Goal: Navigation & Orientation: Find specific page/section

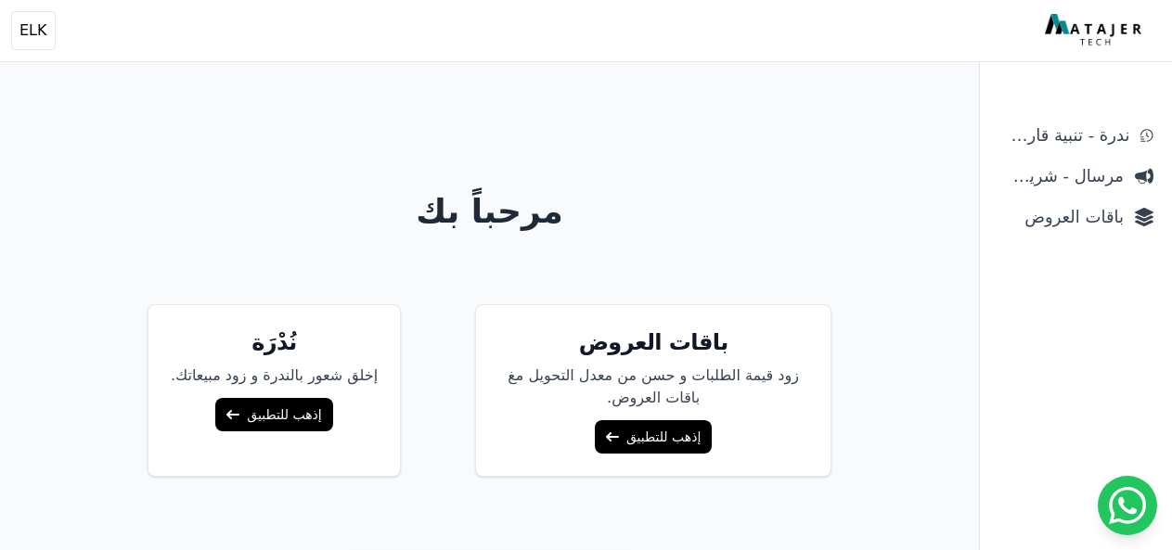
scroll to position [151, 0]
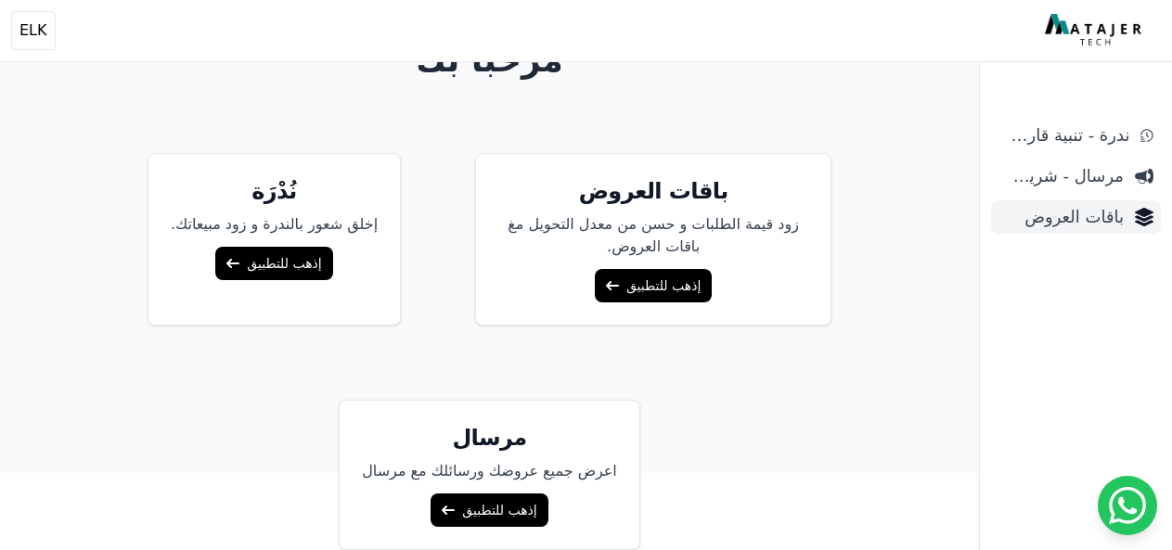
click at [1077, 218] on span "باقات العروض" at bounding box center [1061, 217] width 125 height 26
click at [614, 278] on link "إذهب للتطبيق" at bounding box center [653, 285] width 117 height 33
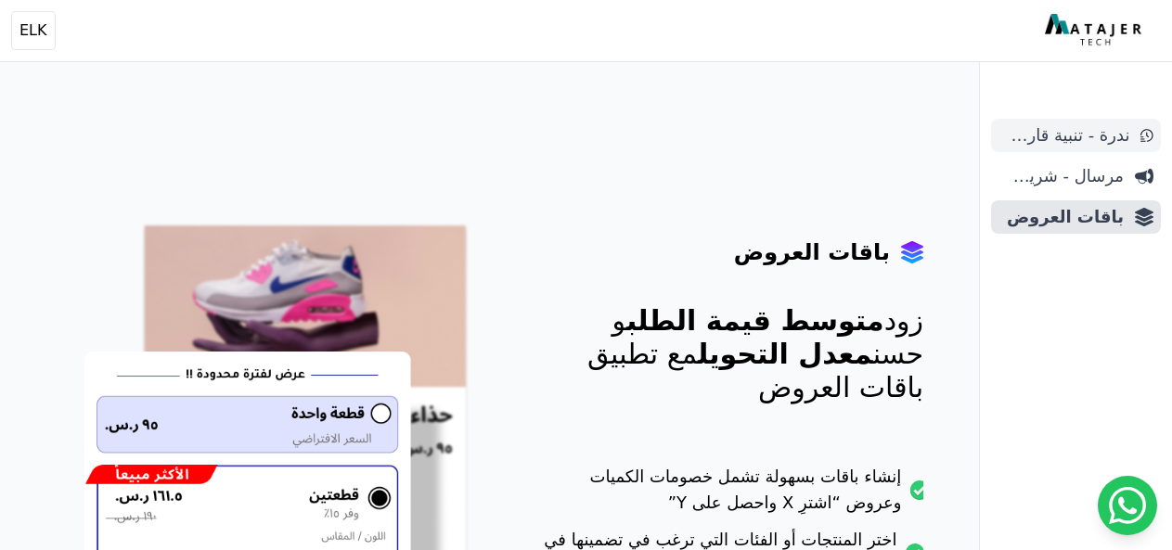
click at [1041, 128] on span "ندرة - تنبية قارب علي النفاذ" at bounding box center [1064, 136] width 131 height 26
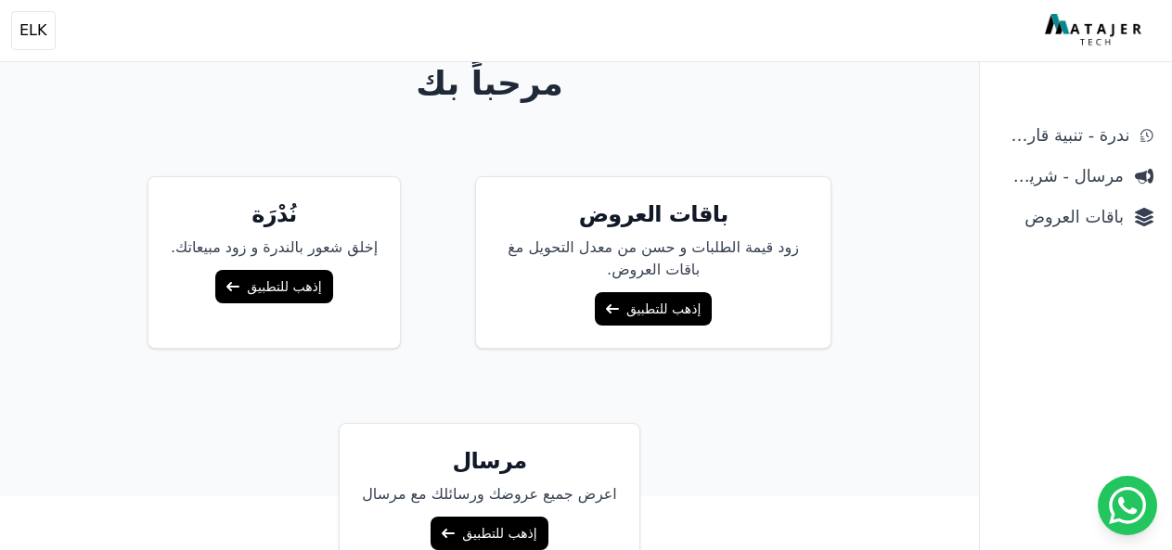
scroll to position [151, 0]
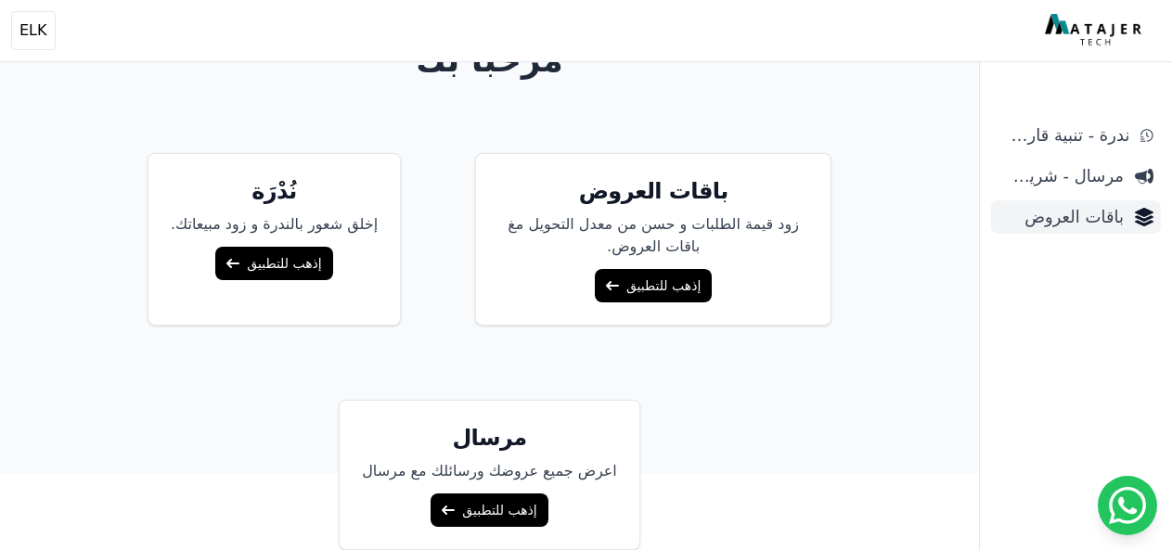
click at [1072, 217] on span "باقات العروض" at bounding box center [1061, 217] width 125 height 26
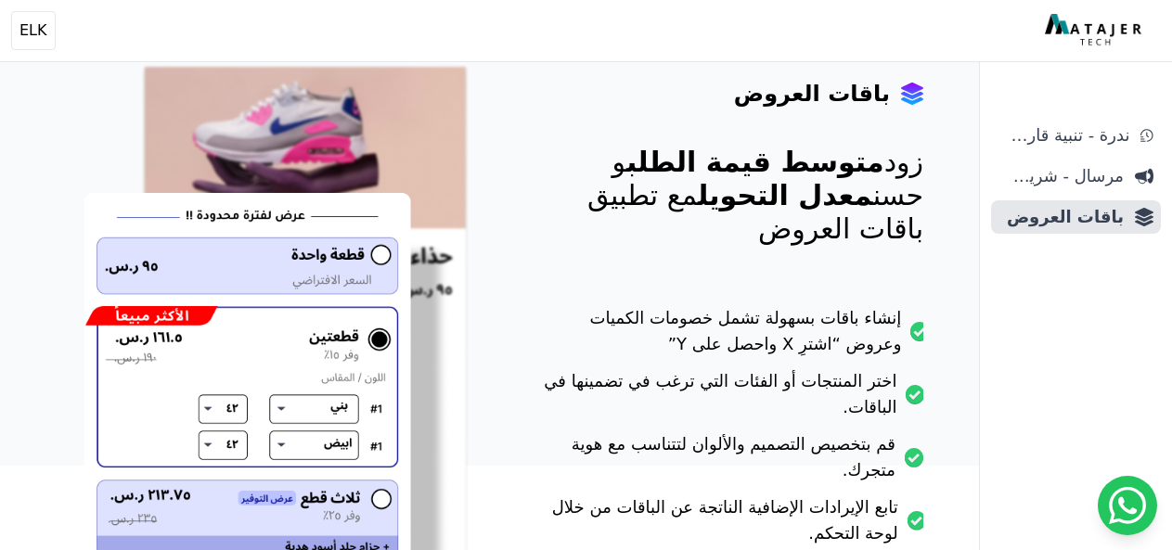
scroll to position [251, 0]
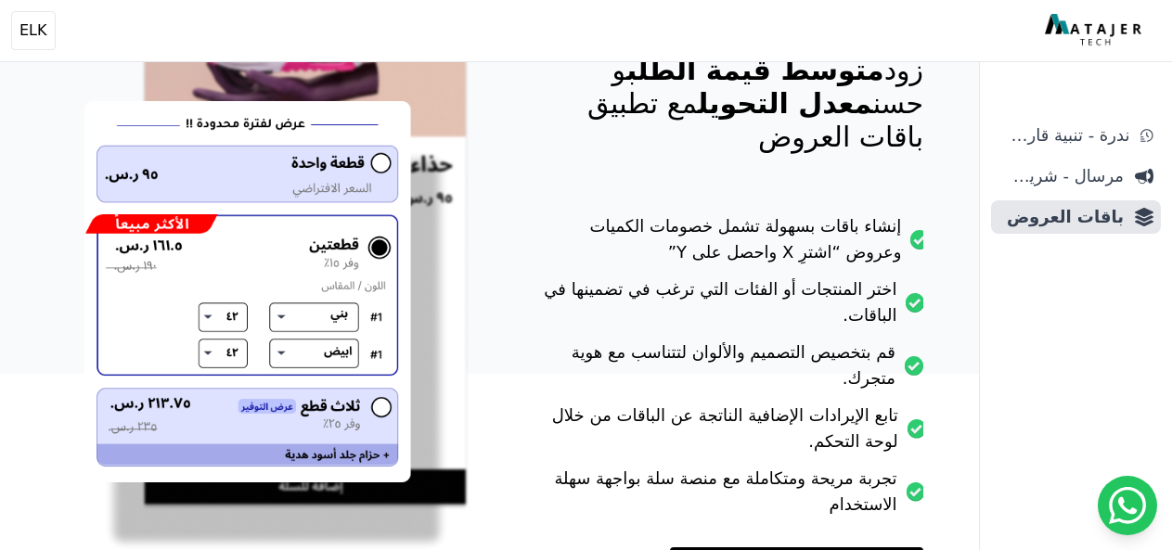
drag, startPoint x: 1147, startPoint y: 316, endPoint x: 1147, endPoint y: 369, distance: 53.8
click at [1147, 369] on div "ندرة - تنبية قارب علي النفاذ مرسال - شريط دعاية باقات العروض" at bounding box center [1076, 335] width 192 height 432
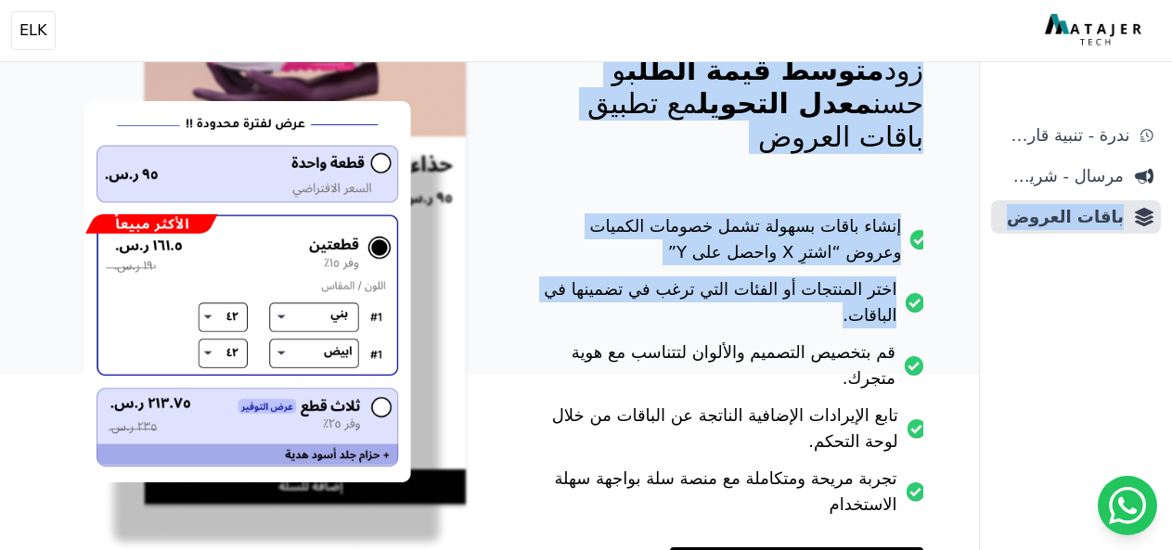
drag, startPoint x: 1147, startPoint y: 369, endPoint x: 1187, endPoint y: 386, distance: 43.3
click at [1171, 374] on html "أهلاً بك! إذا كان لديك أي استفسار أو تحتاج مساعدة، لا تتردد في التواصل معنا Ope…" at bounding box center [586, 61] width 1172 height 625
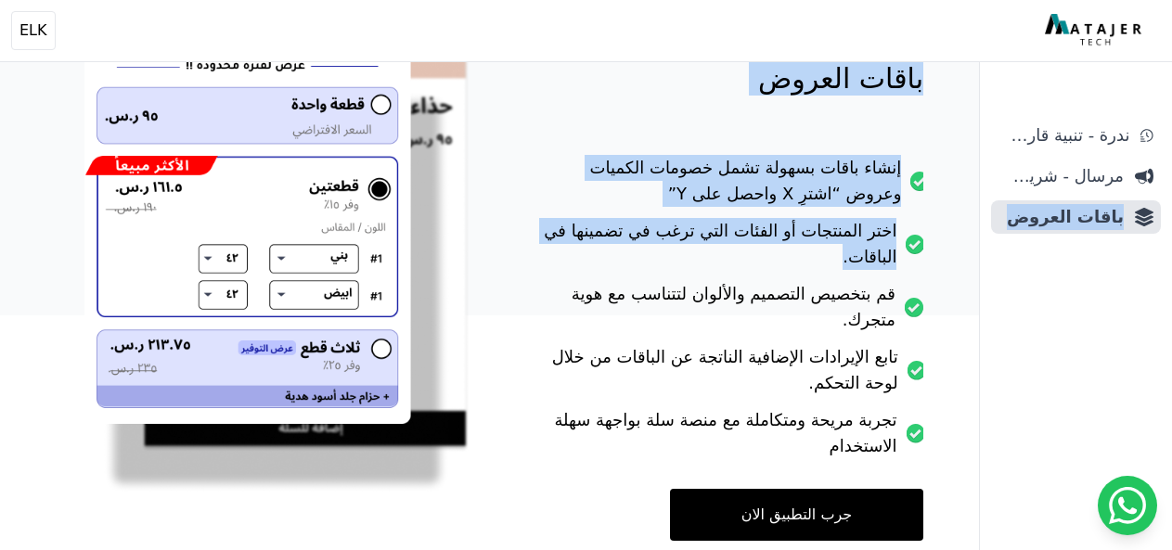
scroll to position [271, 0]
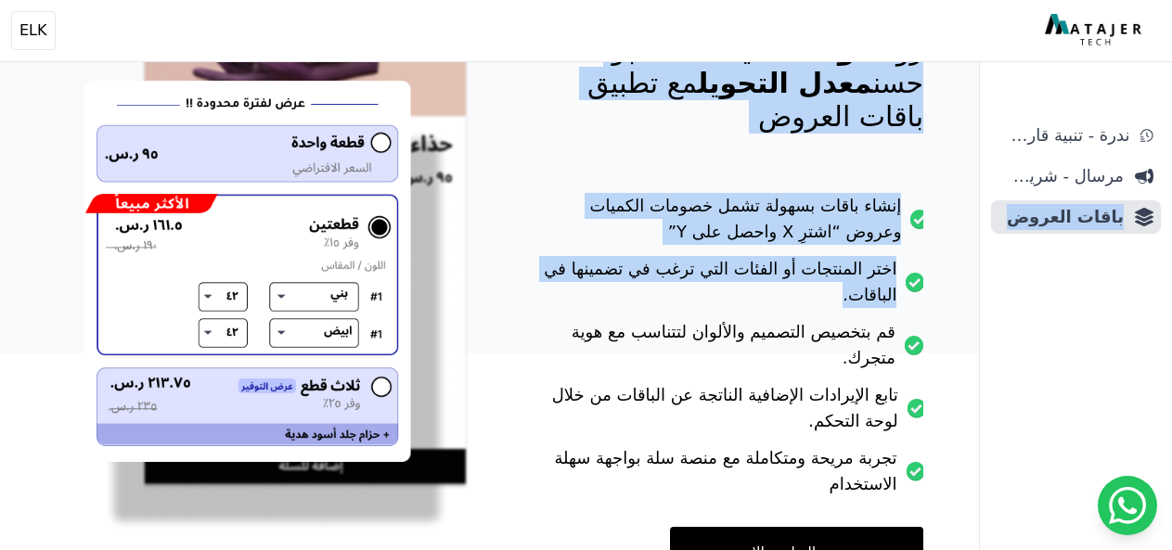
click at [859, 535] on link "جرب التطبيق الان" at bounding box center [796, 553] width 253 height 52
click at [1074, 179] on span "مرسال - شريط دعاية" at bounding box center [1061, 176] width 125 height 26
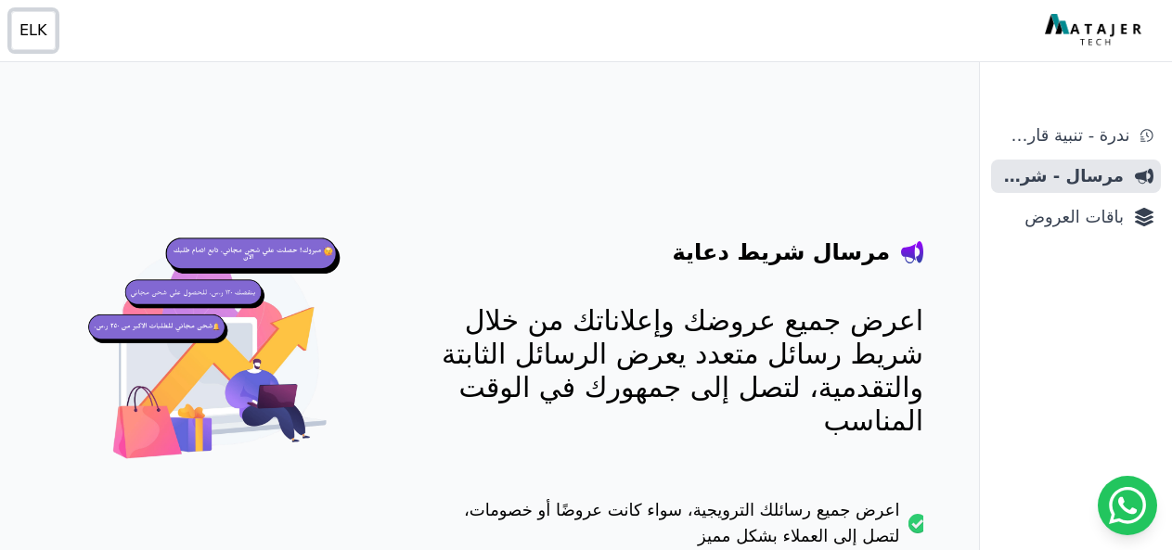
click at [35, 21] on span "ELK" at bounding box center [33, 30] width 28 height 22
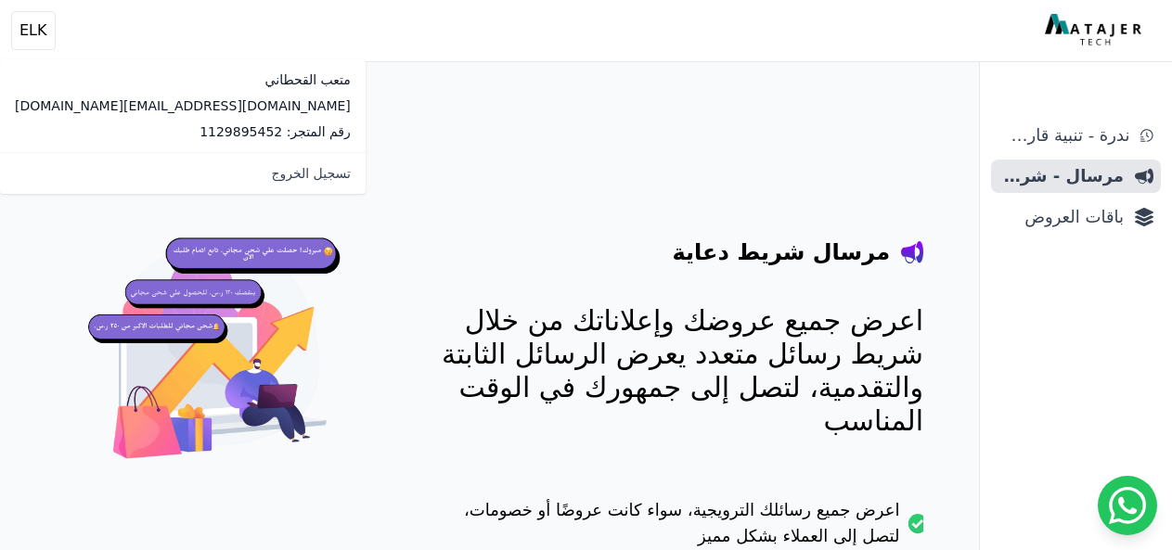
click at [104, 135] on p "رقم المتجر: 1129895452" at bounding box center [183, 132] width 336 height 19
click at [1056, 226] on span "باقات العروض" at bounding box center [1061, 217] width 125 height 26
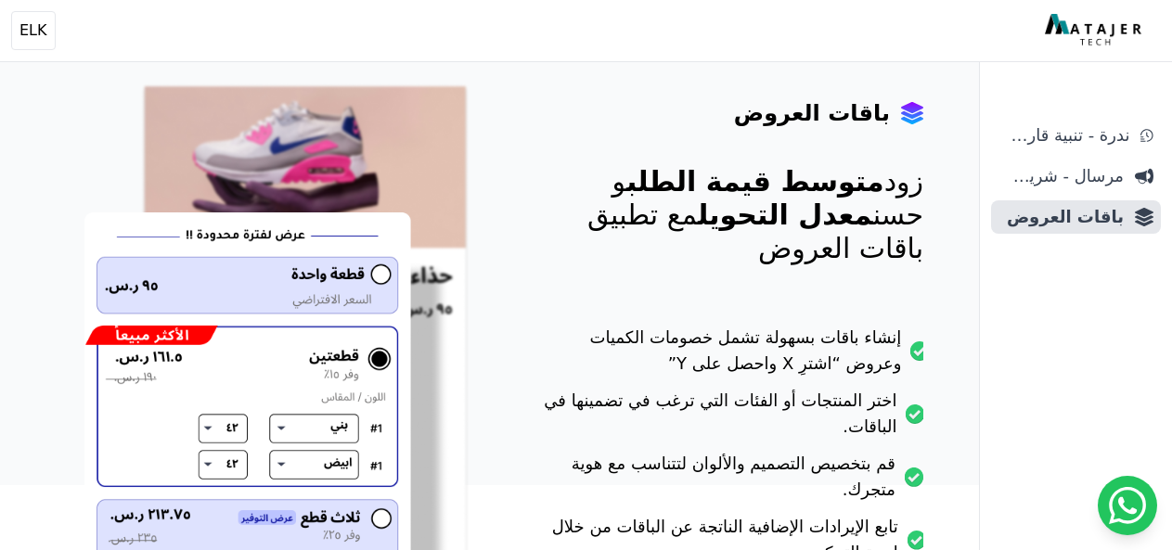
scroll to position [142, 0]
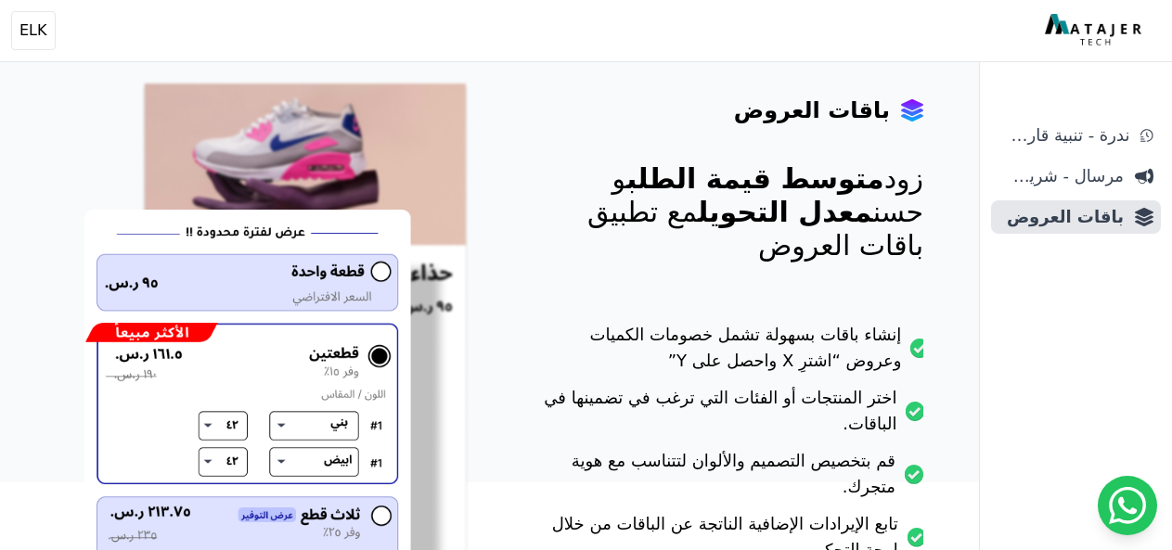
click at [627, 89] on div "باقات العروض زود متوسط قيمة الطلب و حسن معدل التحويل مع تطبيق باقات العروض إنشا…" at bounding box center [733, 364] width 381 height 687
click at [19, 40] on button "Open user menu ELK" at bounding box center [33, 30] width 45 height 39
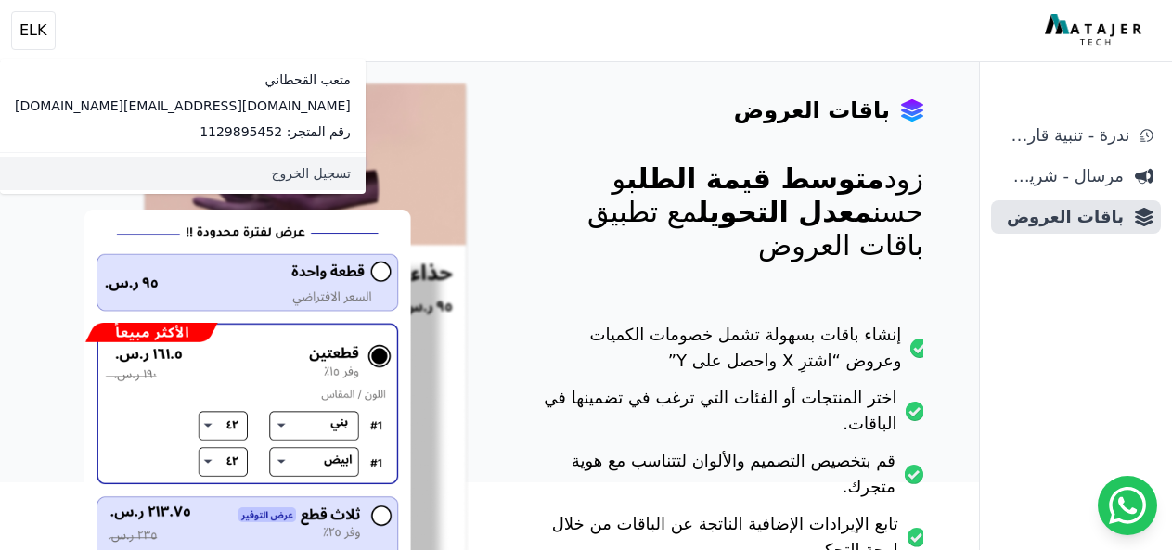
click at [97, 165] on link "تسجيل الخروج" at bounding box center [183, 173] width 366 height 33
